Goal: Contribute content: Add original content to the website for others to see

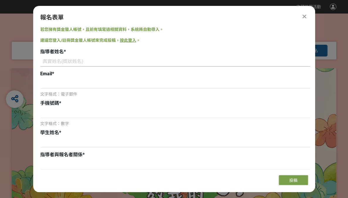
click at [175, 62] on input at bounding box center [175, 61] width 270 height 10
type input "[PERSON_NAME]"
click at [138, 89] on div "文字格式：電子郵件" at bounding box center [175, 87] width 270 height 19
click at [140, 86] on input at bounding box center [175, 83] width 270 height 10
type input "ㄎ"
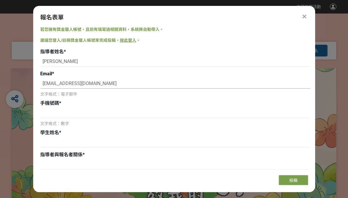
type input "[EMAIL_ADDRESS][DOMAIN_NAME]"
click at [76, 111] on input at bounding box center [175, 113] width 270 height 10
click at [75, 105] on div "手機號碼 *" at bounding box center [175, 103] width 270 height 7
click at [64, 113] on input at bounding box center [175, 113] width 270 height 10
type input "0988162509"
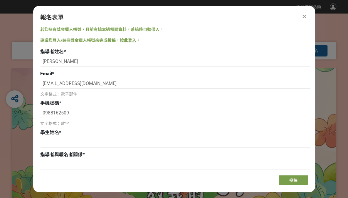
click at [52, 140] on input at bounding box center [175, 142] width 270 height 10
type input "x"
type input "[PERSON_NAME]"
click at [50, 165] on input at bounding box center [175, 164] width 270 height 10
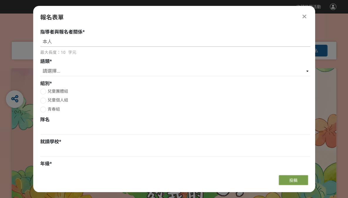
scroll to position [123, 0]
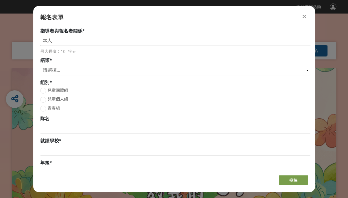
type input "本人"
click at [256, 71] on select "請選擇... 國語 閩南語 客語 英語" at bounding box center [175, 70] width 270 height 10
select select "國語"
click at [40, 65] on select "請選擇... 國語 閩南語 客語 英語" at bounding box center [175, 70] width 270 height 10
click at [44, 99] on div at bounding box center [43, 100] width 6 height 6
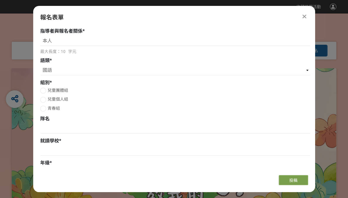
radio input "true"
click at [67, 153] on input at bounding box center [175, 151] width 270 height 10
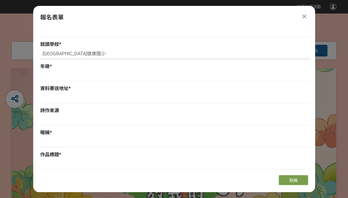
scroll to position [228, 0]
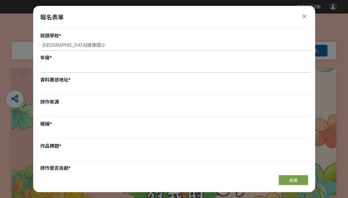
type input "[GEOGRAPHIC_DATA]健康國小"
click at [165, 69] on input at bounding box center [175, 68] width 270 height 10
type input "ˊ"
type input "六"
click at [137, 90] on input at bounding box center [175, 90] width 270 height 10
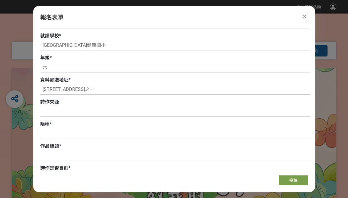
type input "[STREET_ADDRESS]之一"
click at [136, 114] on input at bounding box center [175, 112] width 270 height 10
type input "已經詩人同意朗讀比賽使用。詩人公開發表之詩作。"
click at [92, 136] on input at bounding box center [175, 134] width 270 height 10
type input "佑"
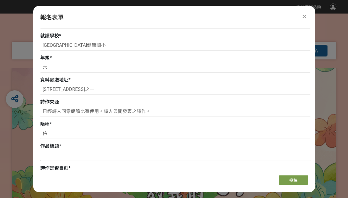
click at [72, 159] on input at bounding box center [175, 156] width 270 height 10
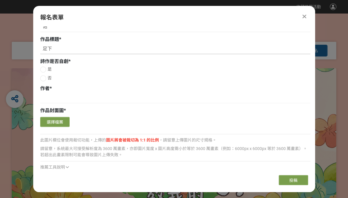
scroll to position [334, 0]
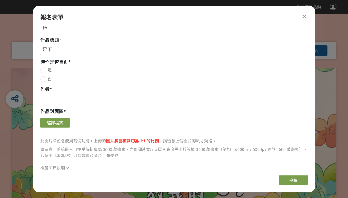
type input "足下"
click at [42, 79] on div at bounding box center [43, 79] width 6 height 6
radio input "true"
click at [55, 102] on input at bounding box center [175, 99] width 270 height 10
type input "[PERSON_NAME]"
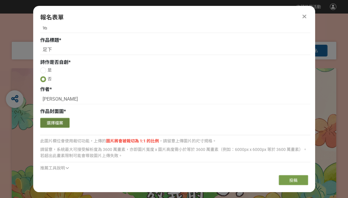
click at [46, 126] on button "選擇檔案" at bounding box center [54, 123] width 29 height 10
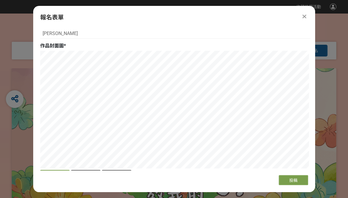
scroll to position [420, 0]
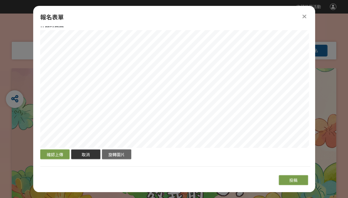
click at [85, 154] on button "取消" at bounding box center [85, 154] width 29 height 10
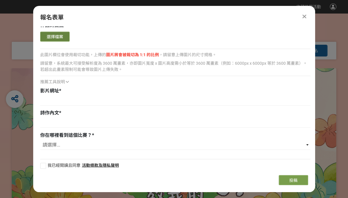
click at [64, 37] on button "選擇檔案" at bounding box center [54, 36] width 29 height 10
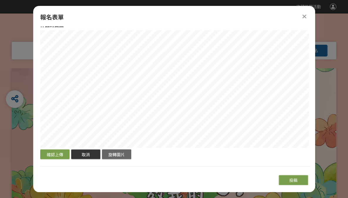
click at [96, 156] on button "取消" at bounding box center [85, 154] width 29 height 10
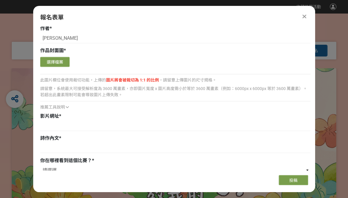
scroll to position [394, 0]
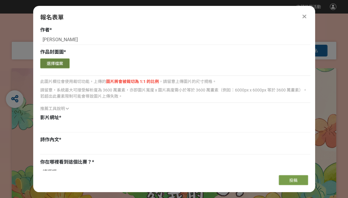
click at [63, 63] on button "選擇檔案" at bounding box center [54, 63] width 29 height 10
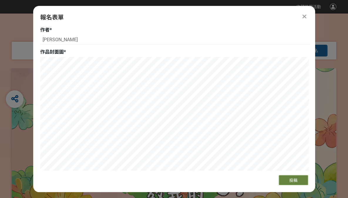
click at [290, 178] on span "投稿" at bounding box center [294, 180] width 8 height 5
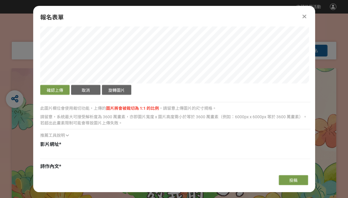
scroll to position [484, 0]
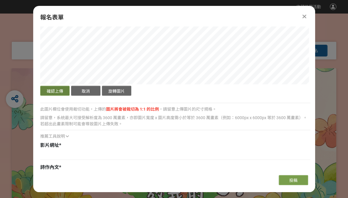
click at [56, 92] on button "確認上傳" at bounding box center [54, 91] width 29 height 10
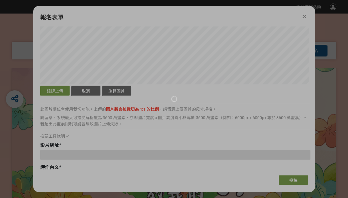
click at [203, 140] on div at bounding box center [174, 99] width 348 height 198
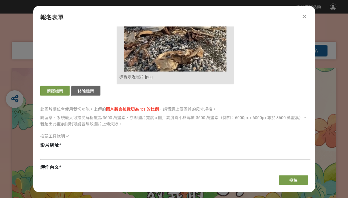
click at [86, 153] on input at bounding box center [175, 155] width 270 height 10
paste input "[URL][DOMAIN_NAME]"
click at [42, 156] on input "[URL][DOMAIN_NAME]" at bounding box center [175, 155] width 270 height 10
type input "[URL][DOMAIN_NAME]"
click at [48, 174] on div "報名表單 若您擁有獎金獵人帳號，且前有填寫過相關資料，系統將自動帶入。 建議您登入/註冊獎金獵人帳號來完成投稿， 按此登入 。 指導者姓名 * [PERSON…" at bounding box center [174, 99] width 282 height 186
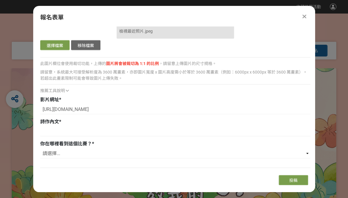
scroll to position [541, 0]
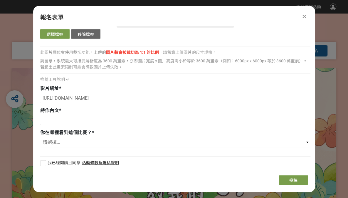
click at [136, 120] on input at bounding box center [175, 120] width 270 height 10
click at [49, 123] on input at bounding box center [175, 120] width 270 height 10
paste input "lo　◎ips ⠀ dolorsi。ametco adipisci？elitsed doeius，tempo ⠀ incididunt，utla etdolo…"
type input "lo　◎ips ⠀ dolorsi。ametco adipisci？elitsed doeius，tempo ⠀ incididunt，utla etdolo…"
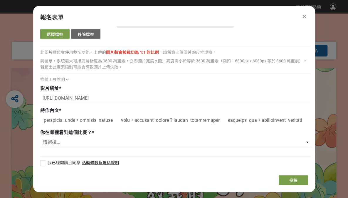
scroll to position [0, 0]
click at [303, 142] on select "請選擇... 獎金獵人網站 Facebook / Instagram 校園講座 / 老師系上推薦 電子郵件 海報 其他" at bounding box center [175, 142] width 270 height 10
select select "獎金獵人網站"
click at [40, 137] on select "請選擇... 獎金獵人網站 Facebook / Instagram 校園講座 / 老師系上推薦 電子郵件 海報 其他" at bounding box center [175, 142] width 270 height 10
click at [42, 161] on div at bounding box center [43, 163] width 6 height 6
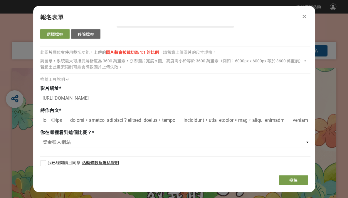
checkbox input "true"
click at [284, 177] on button "投稿" at bounding box center [293, 180] width 29 height 10
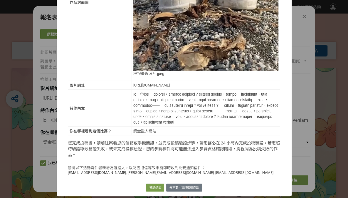
scroll to position [270, 0]
click at [152, 187] on button "確認送出" at bounding box center [155, 187] width 18 height 8
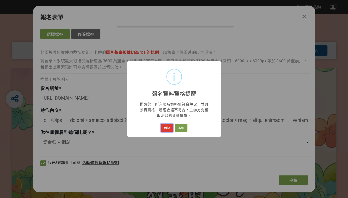
click at [167, 127] on button "確認" at bounding box center [167, 128] width 12 height 8
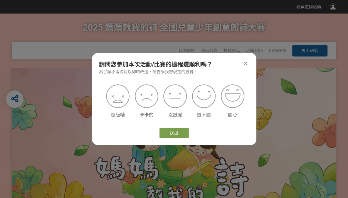
click at [246, 65] on icon at bounding box center [246, 64] width 4 height 6
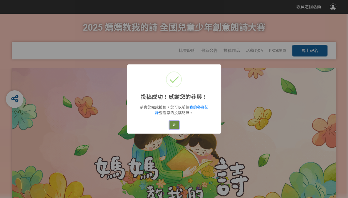
click at [175, 126] on button "好" at bounding box center [174, 125] width 9 height 8
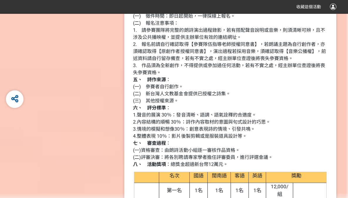
scroll to position [597, 0]
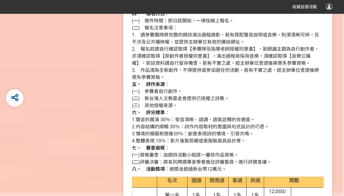
scroll to position [597, 0]
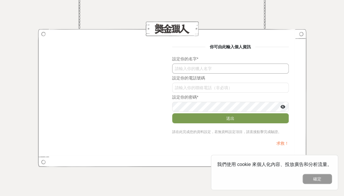
click at [226, 67] on input "text" at bounding box center [230, 69] width 117 height 10
click at [182, 66] on input "text" at bounding box center [230, 69] width 117 height 10
type input "王信惠"
click at [182, 89] on input "text" at bounding box center [230, 88] width 117 height 10
click at [184, 181] on div "你可由此輸入個人資訊 設定你的名字 * 王信惠 設定你的電話號碼 098816250 設定你的密碼 * 送出 請在此完成您的資料設定，若無資料設定項目，請直接…" at bounding box center [172, 98] width 344 height 196
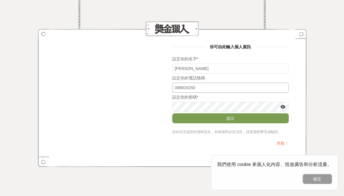
click at [217, 89] on input "098816250" at bounding box center [230, 88] width 117 height 10
type input "0988162509"
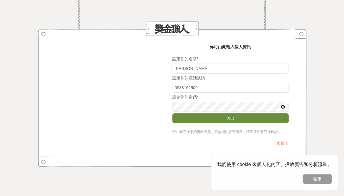
click at [206, 118] on button "送出" at bounding box center [230, 118] width 117 height 10
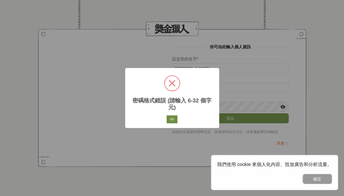
click at [173, 121] on button "OK" at bounding box center [172, 119] width 11 height 8
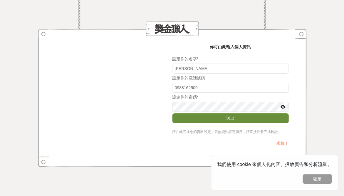
click at [199, 120] on button "送出" at bounding box center [230, 118] width 117 height 10
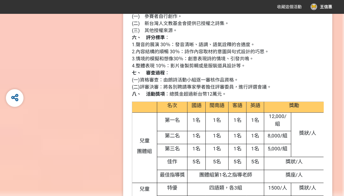
scroll to position [663, 0]
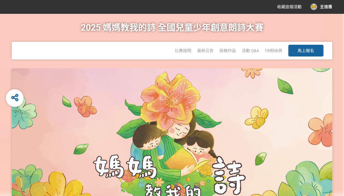
click at [325, 6] on div "王信惠" at bounding box center [322, 7] width 22 height 6
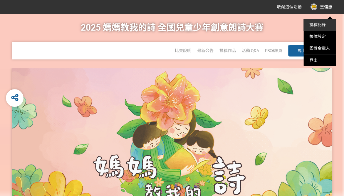
click at [319, 25] on link "投稿記錄" at bounding box center [318, 24] width 16 height 5
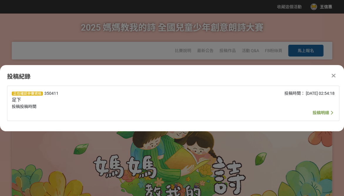
click at [318, 113] on span "投稿明細" at bounding box center [321, 112] width 16 height 5
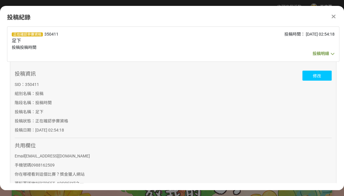
click at [308, 75] on button "修改" at bounding box center [317, 76] width 29 height 10
select select "國語"
select select "獎金獵人網站"
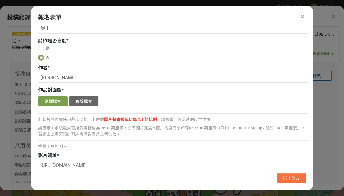
scroll to position [393, 0]
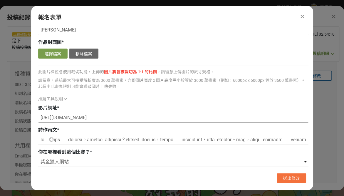
drag, startPoint x: 173, startPoint y: 118, endPoint x: 28, endPoint y: 121, distance: 145.3
paste input "https://www.youtube.com/watch?v=MEh-7jCkMmU"
click at [39, 118] on input "https://www.youtube.com/watch?v=MEh-7jCkMmU" at bounding box center [173, 118] width 270 height 10
type input "https://www.youtube.com/watch?v=MEh-7jCkMmU"
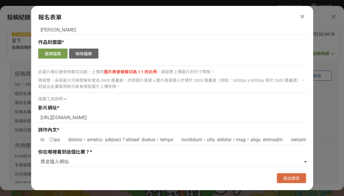
click at [286, 176] on span "送出修改" at bounding box center [291, 178] width 16 height 5
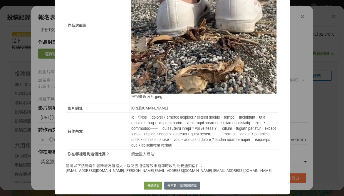
scroll to position [247, 0]
click at [150, 187] on button "確認送出" at bounding box center [153, 185] width 18 height 8
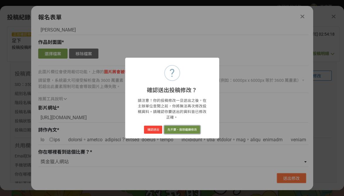
click at [173, 128] on button "先不要，我想繼續修改" at bounding box center [182, 130] width 36 height 8
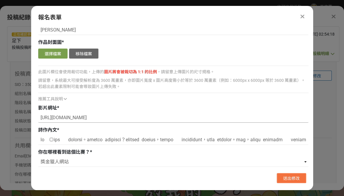
drag, startPoint x: 154, startPoint y: 116, endPoint x: 21, endPoint y: 121, distance: 133.0
paste input "https://youtu.be/MEh-7jCkMmU?si=d5MqsA1RMToUMnGp"
type input "https://youtu.be/MEh-7jCkMmU?si=d5MqsA1RMToUMnGp"
click at [281, 176] on button "送出修改" at bounding box center [291, 178] width 29 height 10
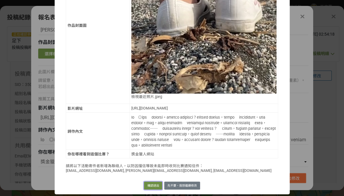
click at [151, 186] on button "確認送出" at bounding box center [153, 185] width 18 height 8
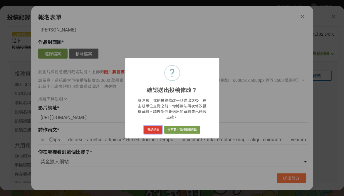
click at [154, 126] on button "確認送出" at bounding box center [153, 130] width 18 height 8
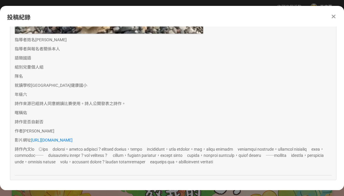
scroll to position [397, 0]
click at [73, 138] on link "[URL][DOMAIN_NAME]" at bounding box center [51, 140] width 41 height 5
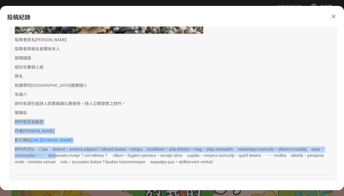
drag, startPoint x: 342, startPoint y: 145, endPoint x: 340, endPoint y: 97, distance: 48.2
click at [340, 97] on div "正在確認參賽資格 350411 足下 投稿投稿時間 投稿時間： 2025-10-11 02:54:18 投稿明細 投稿資訊 SID： 350411 組別名稱：…" at bounding box center [172, 104] width 344 height 156
click at [316, 110] on p "暱稱 佑" at bounding box center [173, 113] width 317 height 6
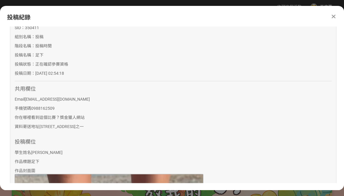
scroll to position [0, 0]
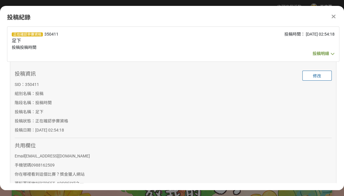
click at [323, 51] on span "投稿明細" at bounding box center [321, 53] width 16 height 5
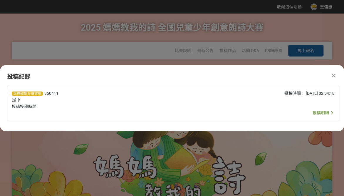
click at [319, 114] on span "投稿明細" at bounding box center [321, 112] width 16 height 5
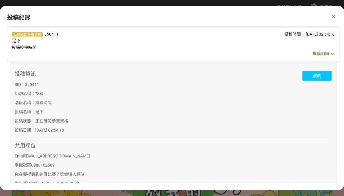
click at [319, 78] on button "修改" at bounding box center [317, 76] width 29 height 10
select select "國語"
select select "獎金獵人網站"
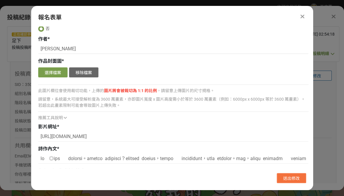
scroll to position [380, 0]
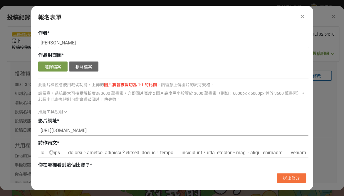
drag, startPoint x: 162, startPoint y: 132, endPoint x: 30, endPoint y: 137, distance: 131.8
paste input "https://www.youtube.com/watch?v=MEh-7jCkMmU&t=27s"
click at [41, 130] on input "https://www.youtube.com/watch?v=MEh-7jCkMmU&t=27s" at bounding box center [173, 131] width 270 height 10
type input "https://www.youtube.com/watch?v=MEh-7jCkMmU&t=27s"
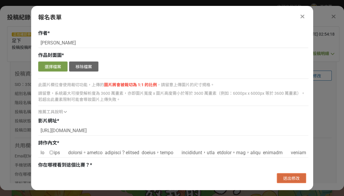
click at [305, 177] on button "送出修改" at bounding box center [291, 178] width 29 height 10
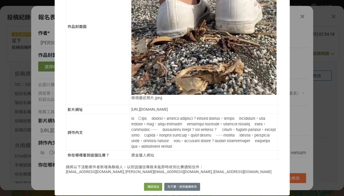
scroll to position [247, 0]
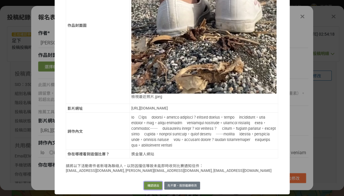
click at [151, 185] on button "確認送出" at bounding box center [153, 185] width 18 height 8
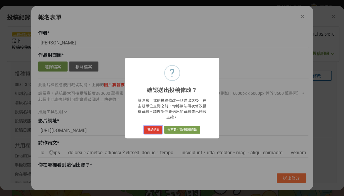
click at [151, 126] on button "確認送出" at bounding box center [153, 130] width 18 height 8
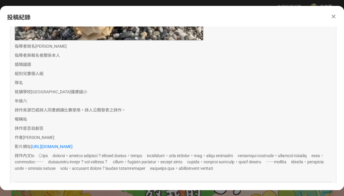
scroll to position [397, 0]
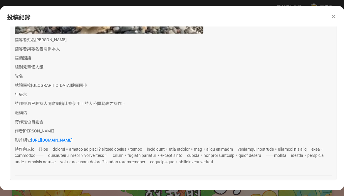
click at [333, 14] on icon at bounding box center [334, 17] width 4 height 6
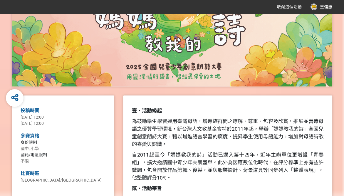
scroll to position [144, 0]
